Goal: Information Seeking & Learning: Learn about a topic

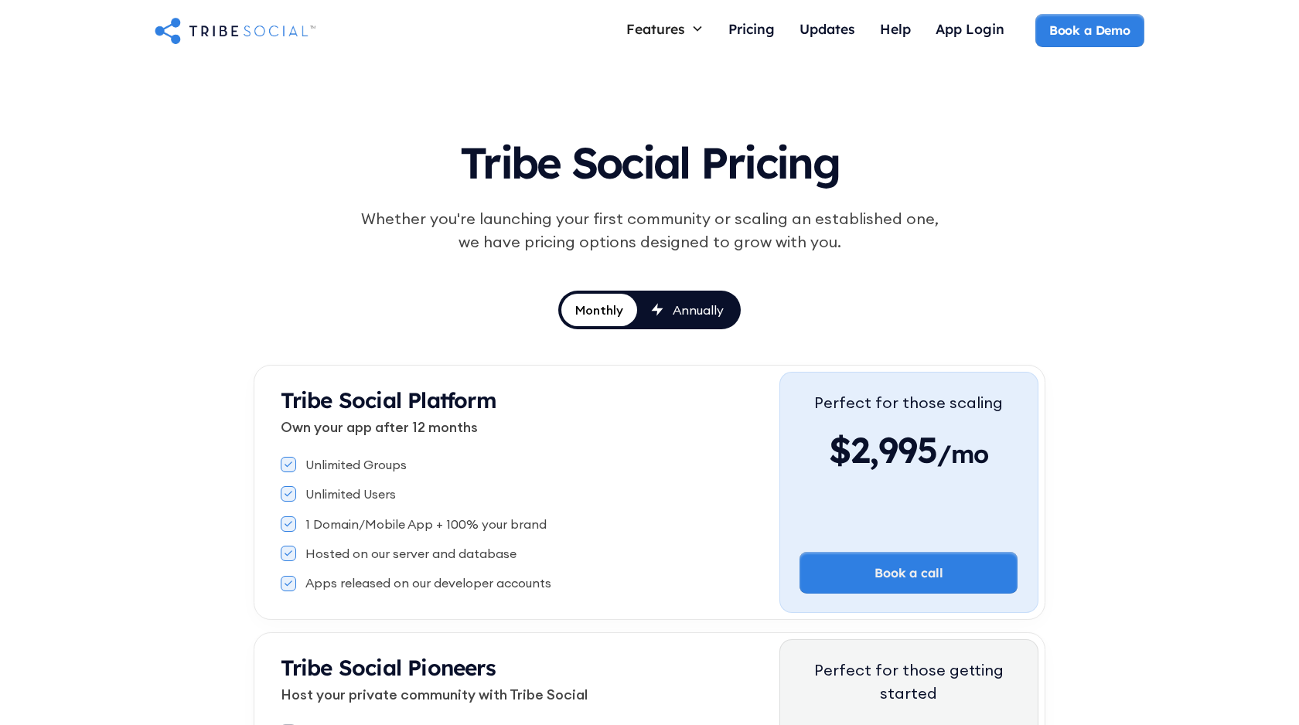
click at [226, 39] on img "home" at bounding box center [235, 30] width 161 height 31
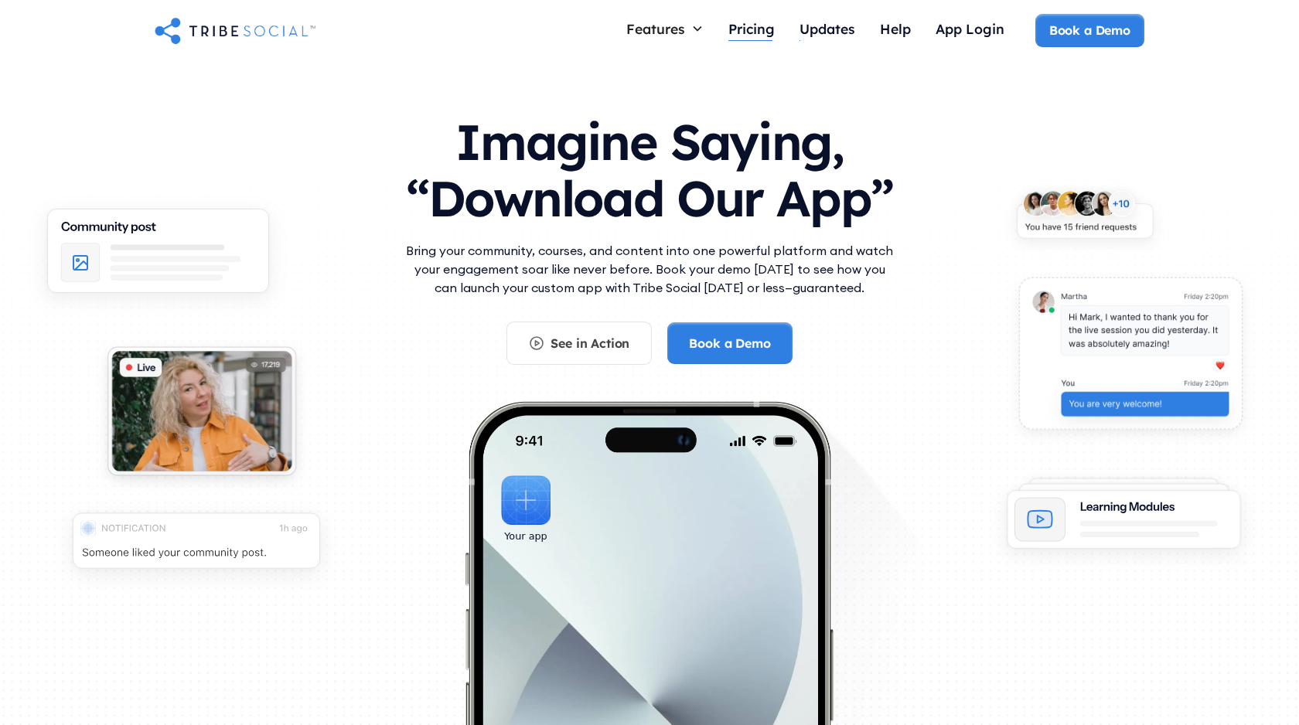
click at [742, 39] on div "Pricing" at bounding box center [751, 30] width 46 height 33
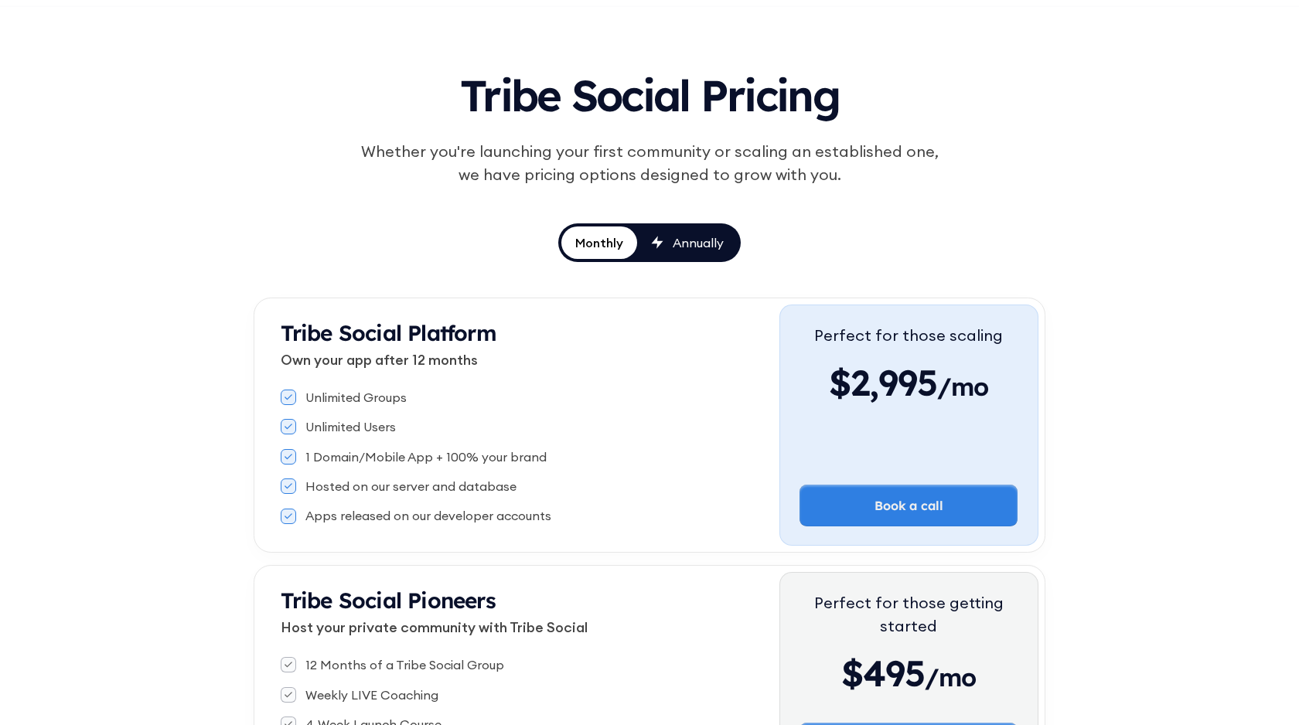
scroll to position [80, 0]
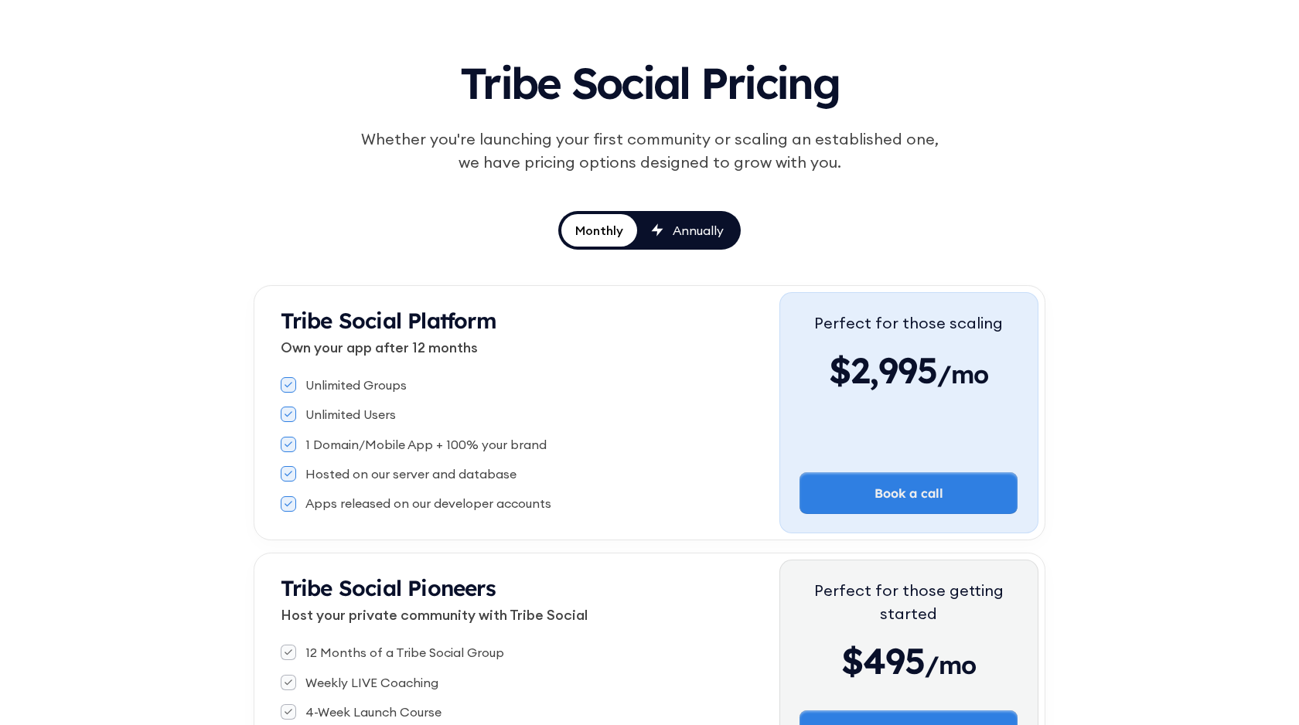
click at [640, 236] on link "Annually" at bounding box center [687, 230] width 101 height 32
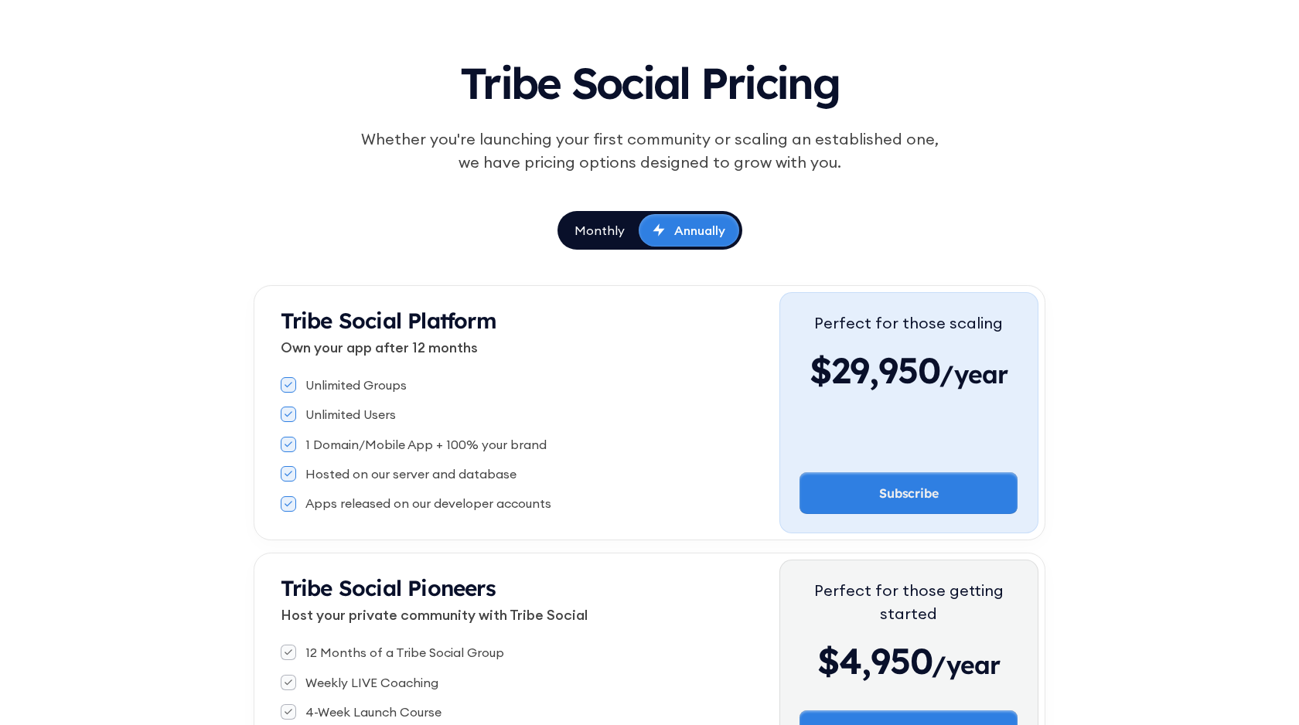
click at [612, 237] on div "Monthly" at bounding box center [600, 230] width 50 height 17
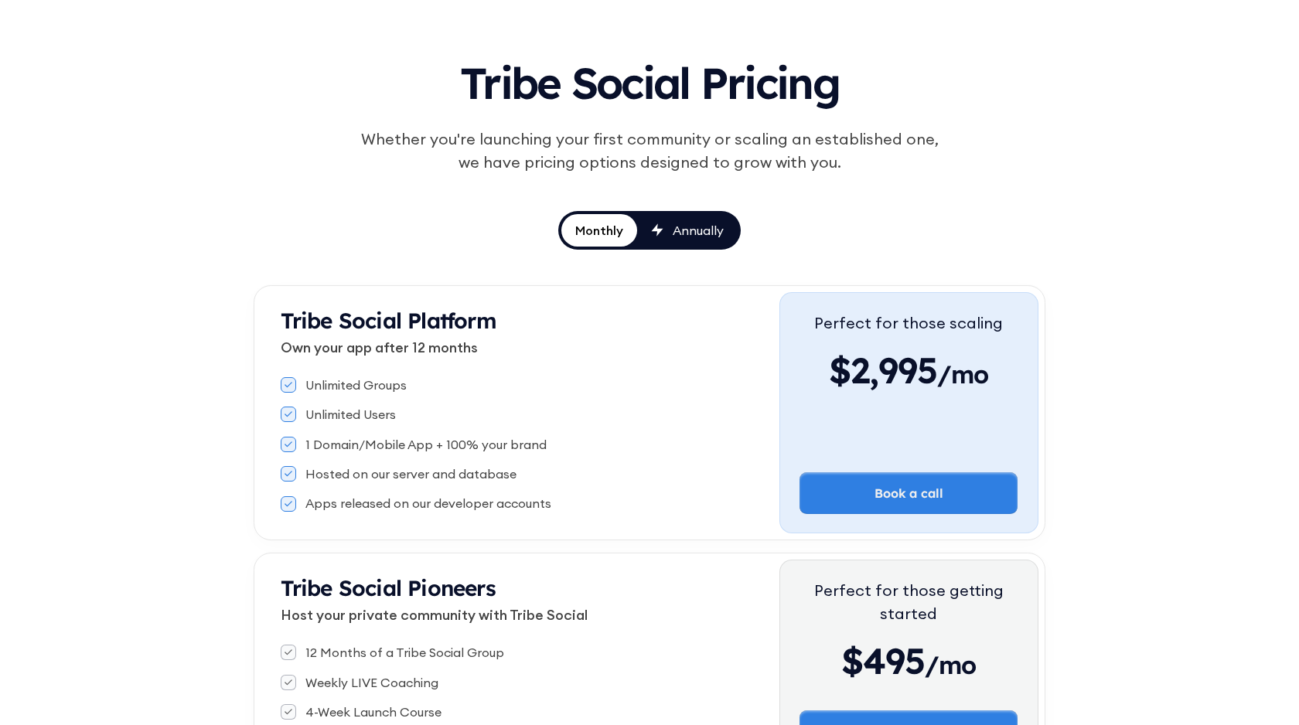
scroll to position [0, 0]
